Goal: Task Accomplishment & Management: Manage account settings

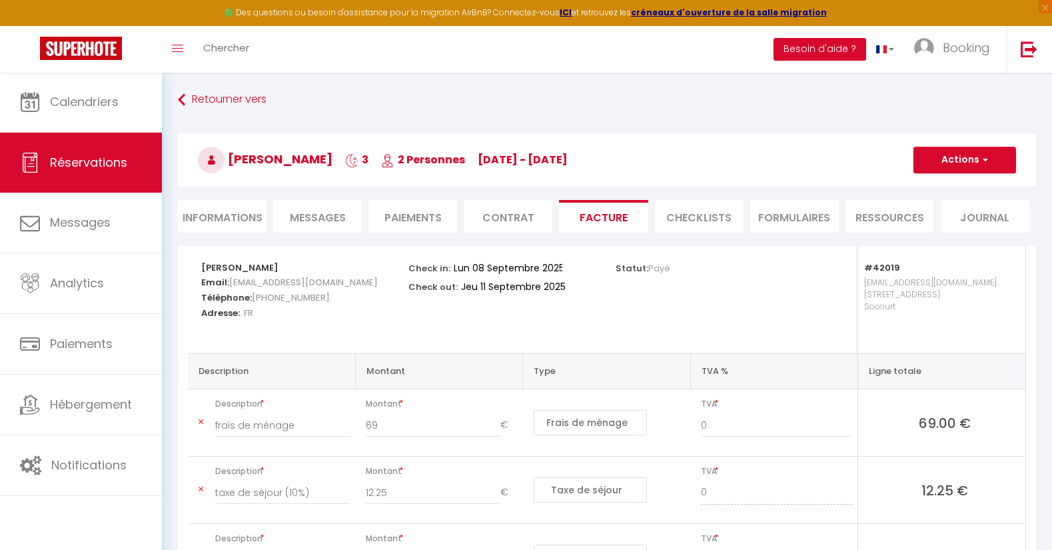
select select "cleaning"
select select "taxes"
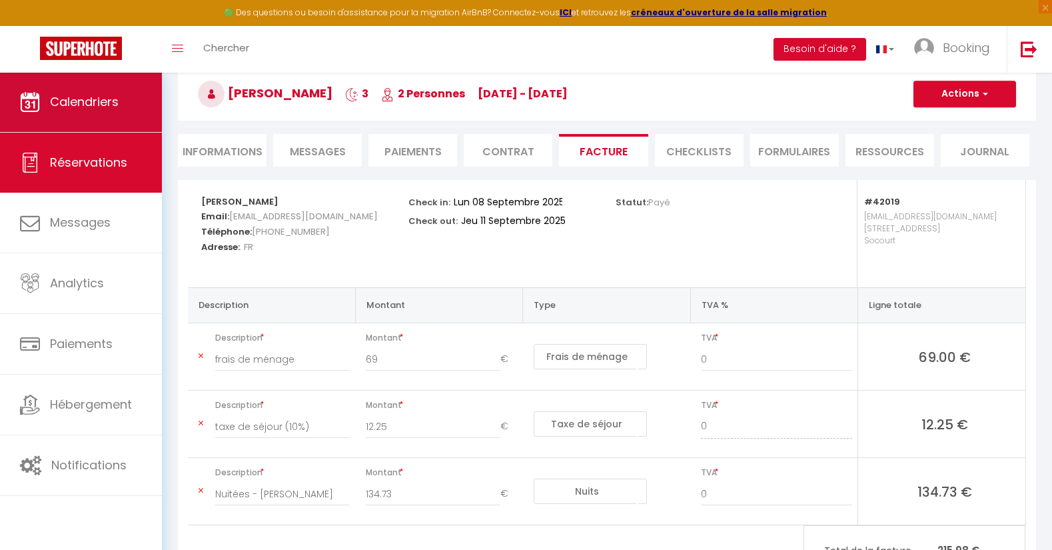
click at [98, 98] on span "Calendriers" at bounding box center [84, 101] width 69 height 17
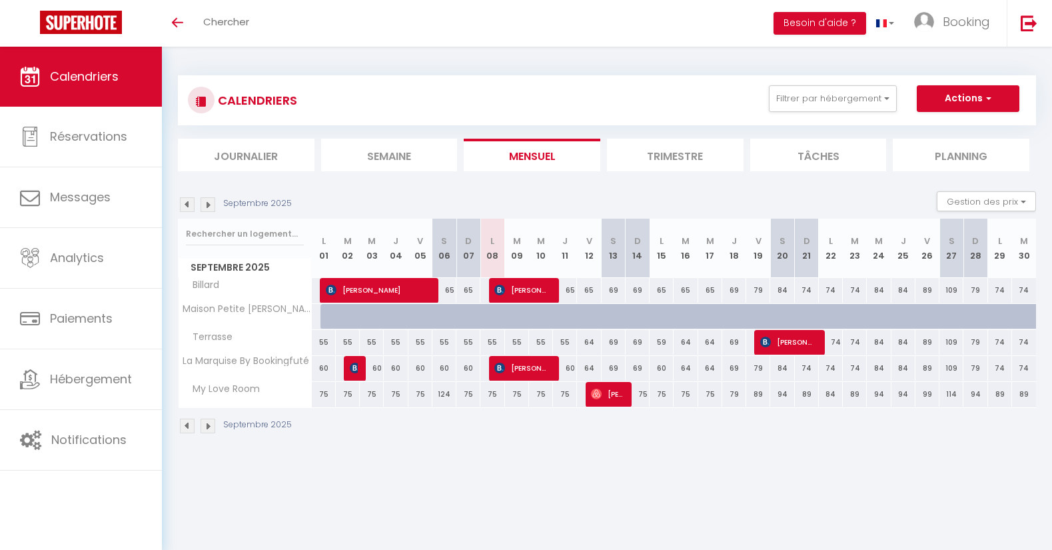
click at [533, 370] on span "[PERSON_NAME]" at bounding box center [522, 367] width 56 height 25
select select "OK"
select select "KO"
select select "0"
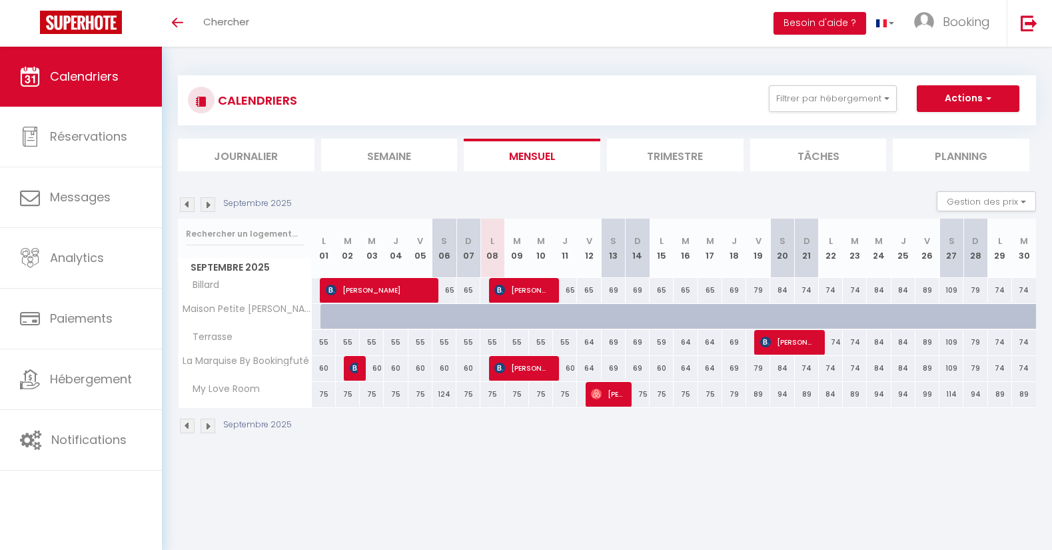
select select "1"
select select
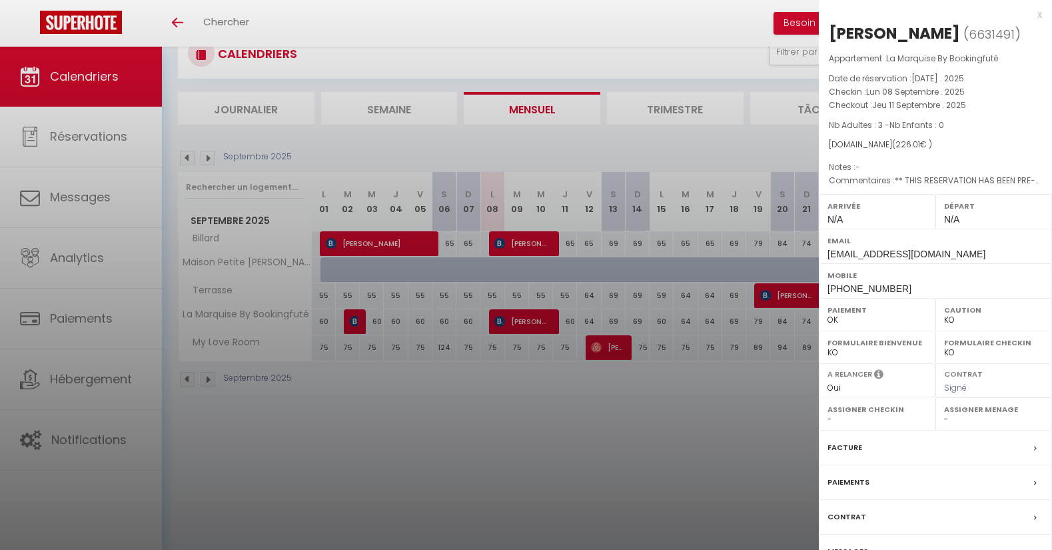
scroll to position [47, 0]
click at [842, 454] on label "Facture" at bounding box center [844, 447] width 35 height 14
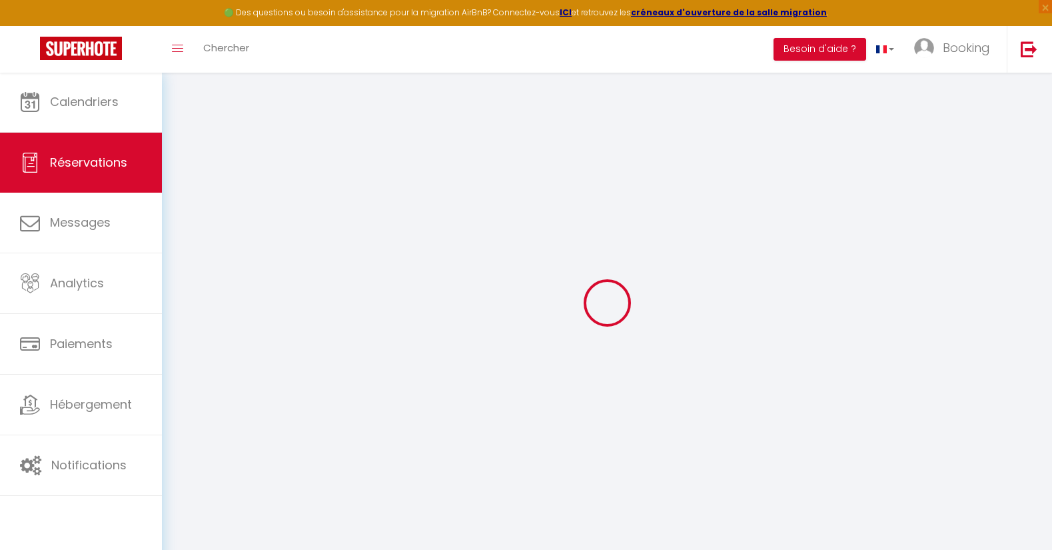
select select
checkbox input "false"
select select
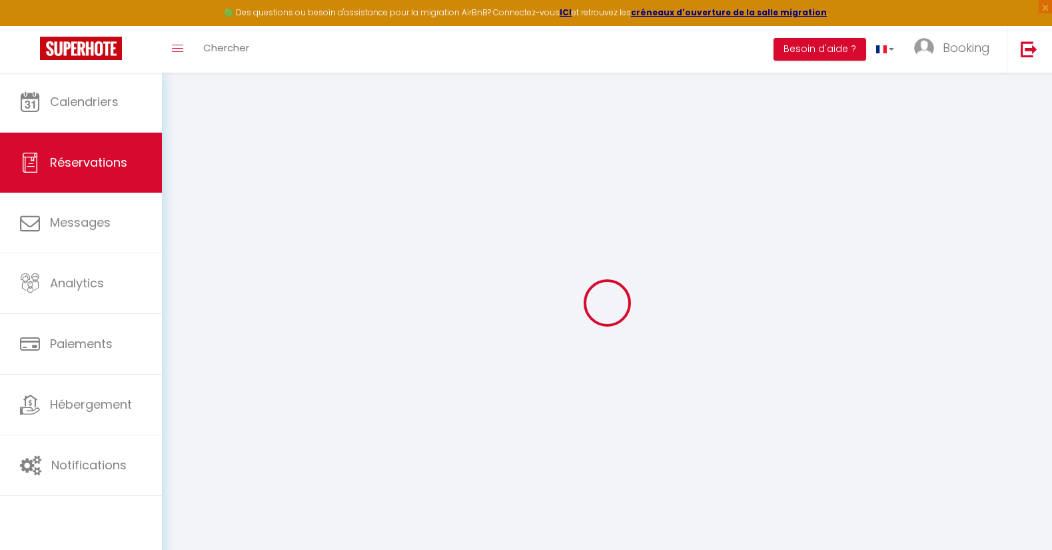
checkbox input "false"
type textarea "** THIS RESERVATION HAS BEEN PRE-PAID ** BOOKING NOTE : Payment charge is EUR 3…"
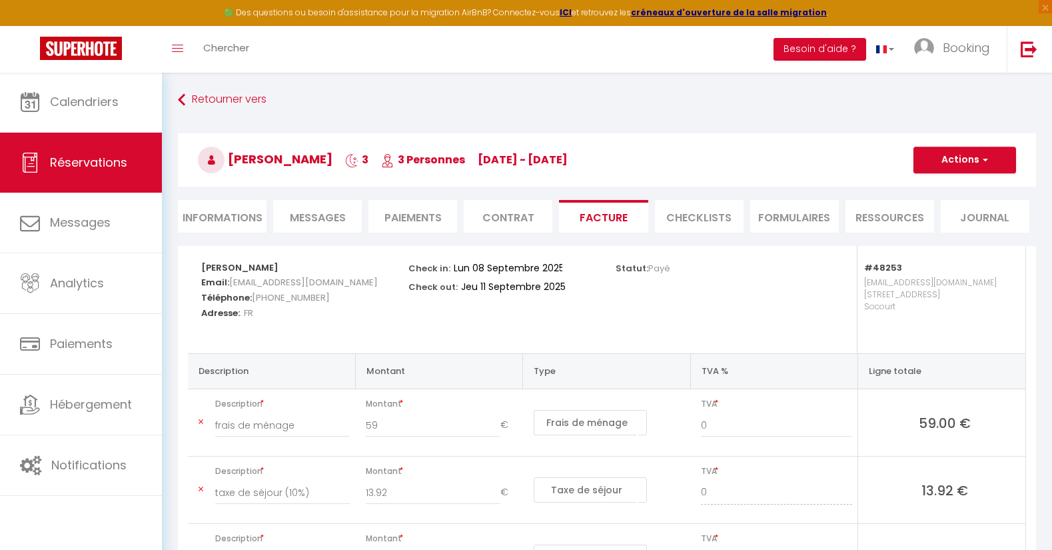
click at [214, 215] on li "Informations" at bounding box center [222, 216] width 89 height 33
select select
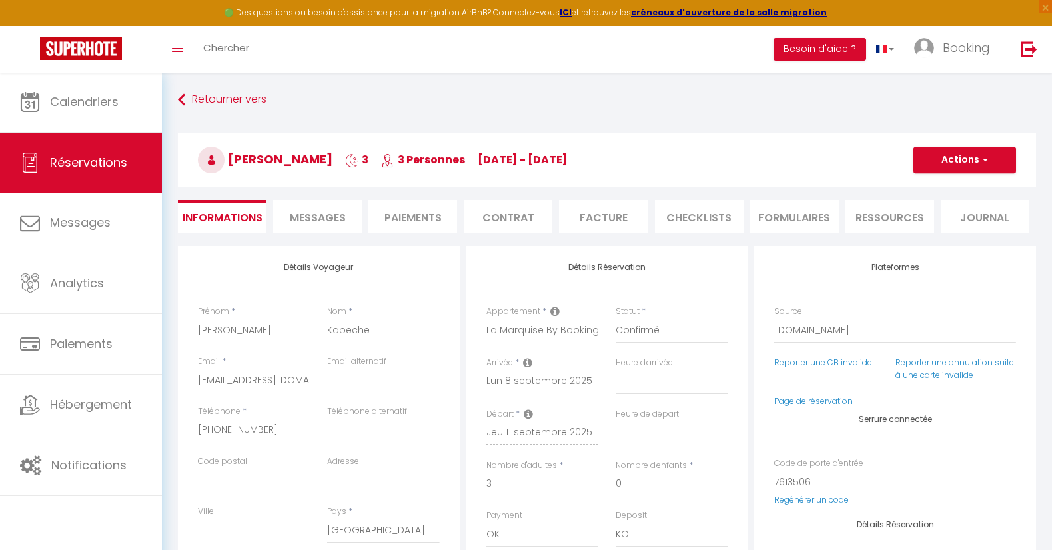
click at [988, 155] on button "Actions" at bounding box center [964, 160] width 103 height 27
click at [809, 143] on h3 "Jean-paul Kabeche 3 3 Personnes lu 08 Sep - je 11 Sep" at bounding box center [607, 159] width 858 height 53
click at [605, 214] on li "Facture" at bounding box center [603, 216] width 89 height 33
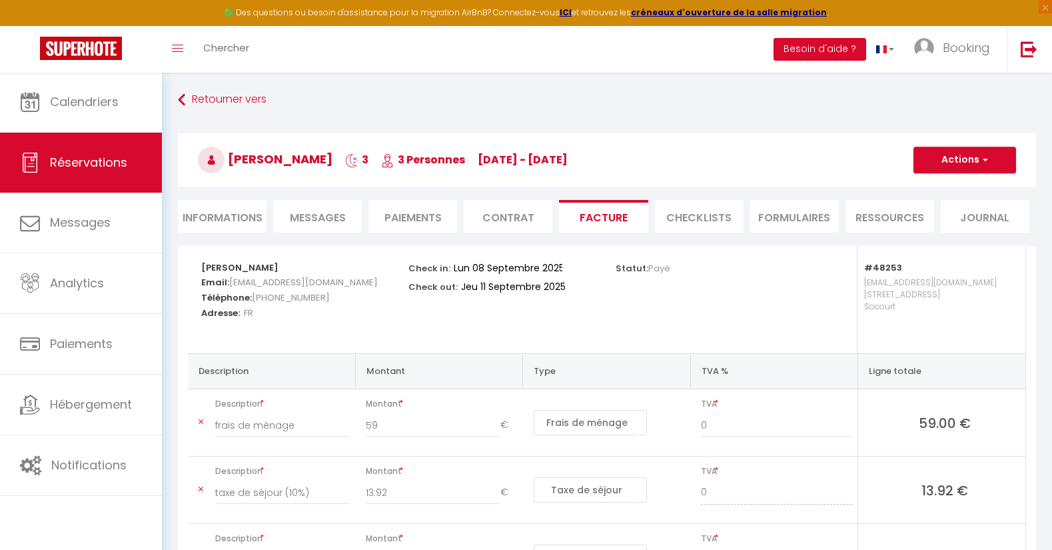
click at [418, 219] on li "Paiements" at bounding box center [412, 216] width 89 height 33
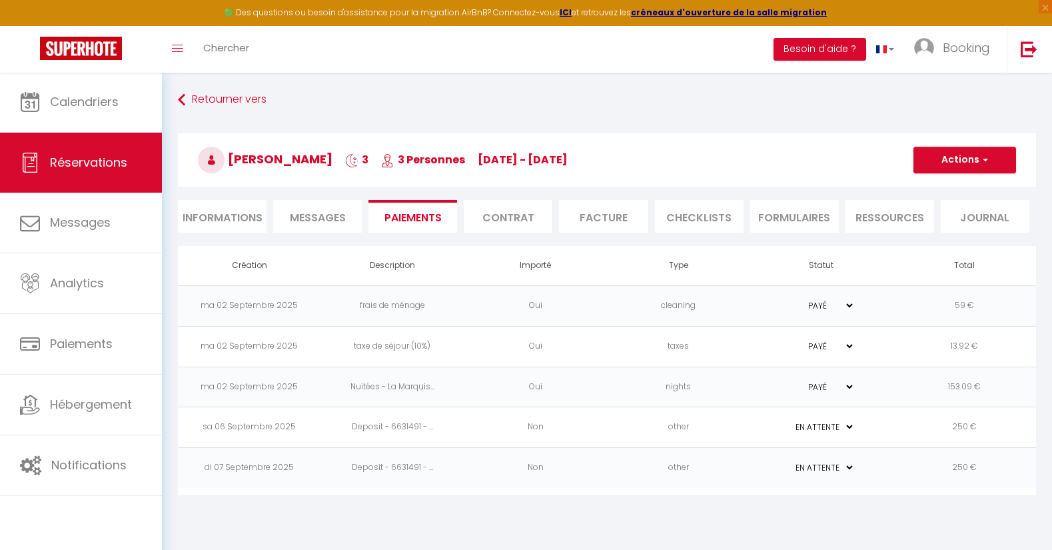
click at [675, 217] on li "CHECKLISTS" at bounding box center [699, 216] width 89 height 33
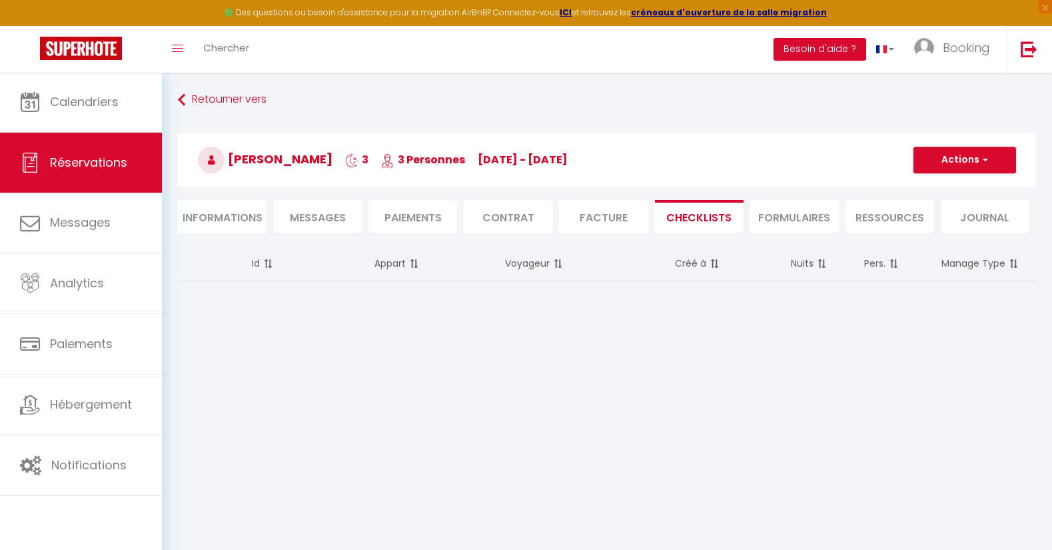
click at [785, 221] on li "FORMULAIRES" at bounding box center [794, 216] width 89 height 33
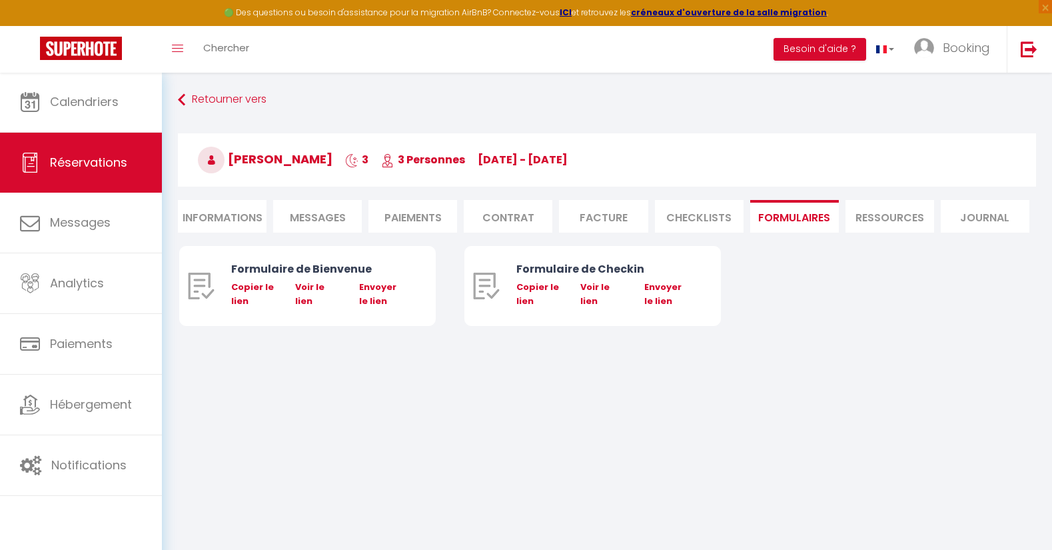
click at [875, 218] on li "Ressources" at bounding box center [889, 216] width 89 height 33
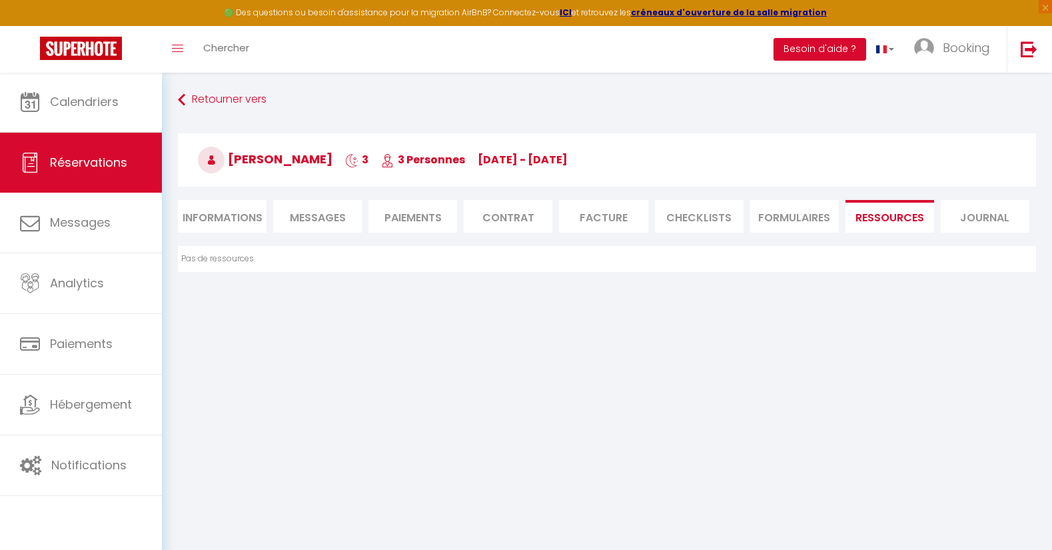
click at [997, 215] on li "Journal" at bounding box center [985, 216] width 89 height 33
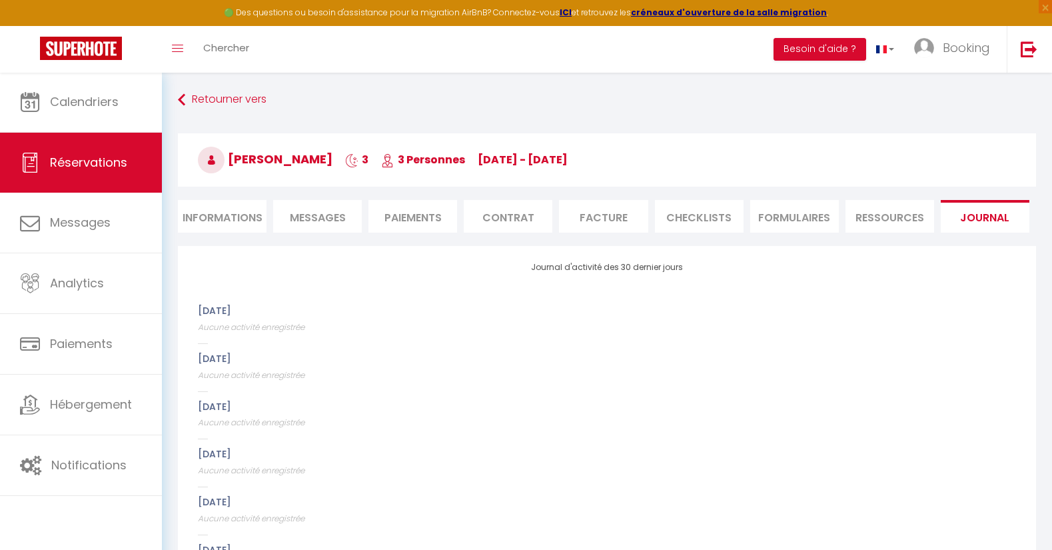
click at [215, 215] on li "Informations" at bounding box center [222, 216] width 89 height 33
select select
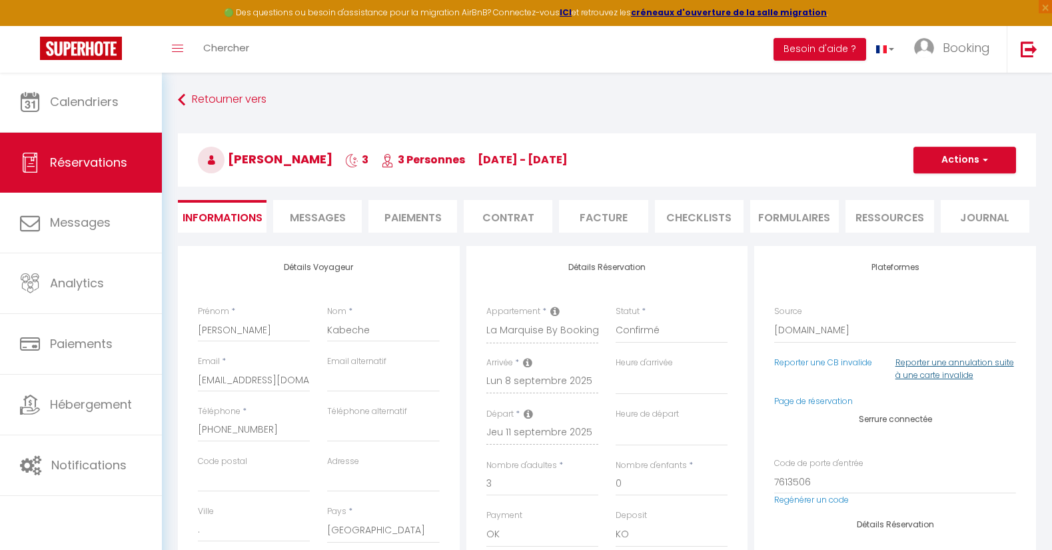
click at [929, 360] on link "Reporter une annulation suite à une carte invalide" at bounding box center [954, 368] width 119 height 24
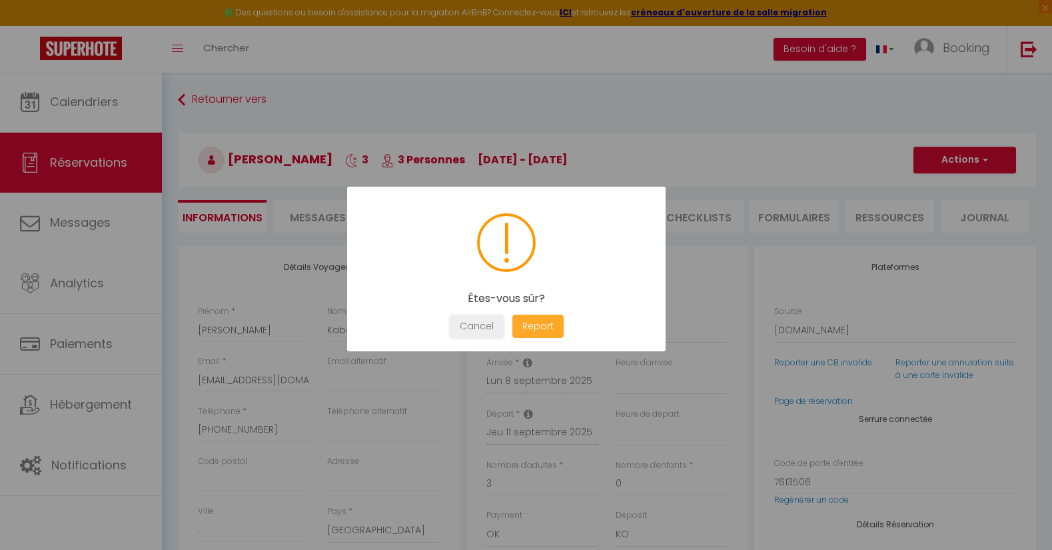
click at [542, 326] on button "Report" at bounding box center [537, 325] width 51 height 23
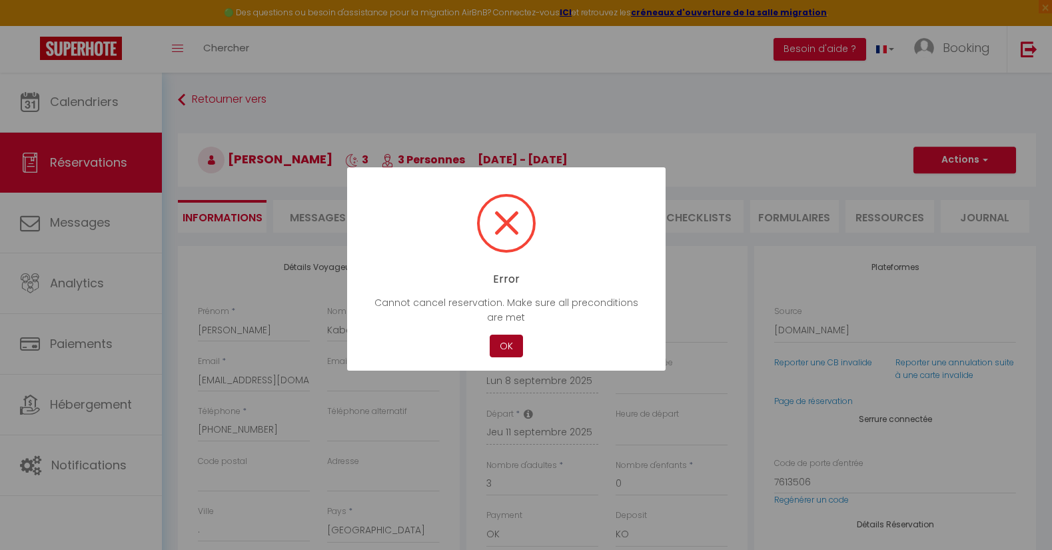
click at [509, 348] on button "OK" at bounding box center [506, 345] width 33 height 23
